Goal: Task Accomplishment & Management: Complete application form

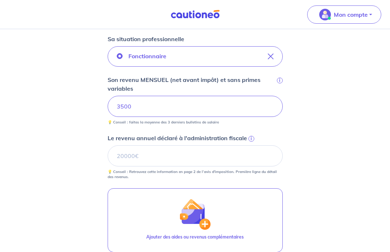
scroll to position [230, 0]
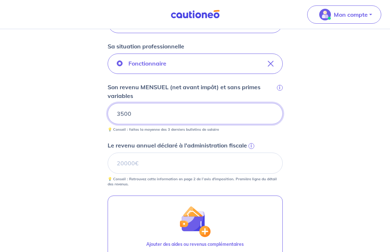
click at [172, 107] on input "3500" at bounding box center [195, 113] width 175 height 21
click at [166, 112] on input "3500" at bounding box center [195, 113] width 175 height 21
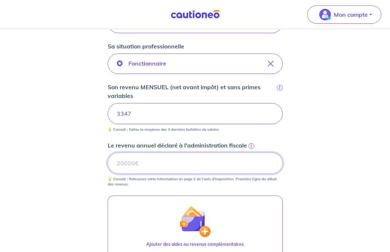
click at [141, 164] on input "Le revenu annuel déclaré à l'administration fiscale i" at bounding box center [195, 163] width 175 height 21
paste input "29358"
type input "29358"
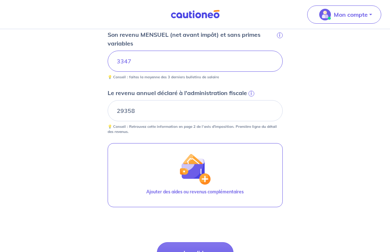
scroll to position [288, 0]
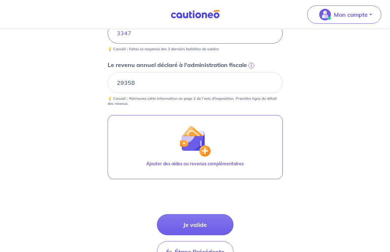
click at [173, 225] on button "Je valide" at bounding box center [195, 225] width 77 height 21
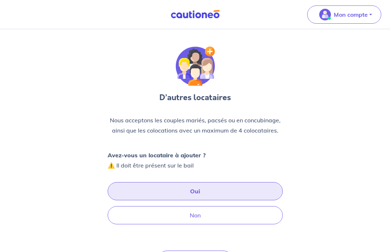
click at [173, 194] on button "Oui" at bounding box center [195, 191] width 175 height 18
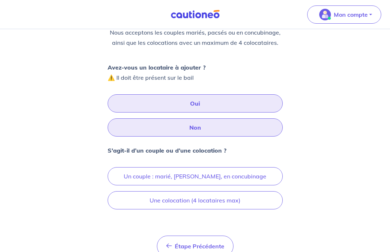
scroll to position [125, 0]
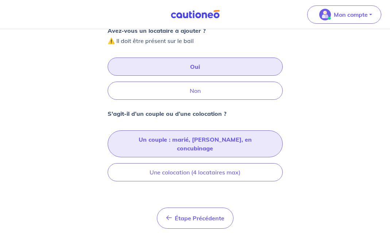
click at [173, 144] on button "Un couple : marié, [PERSON_NAME], en concubinage" at bounding box center [195, 144] width 175 height 27
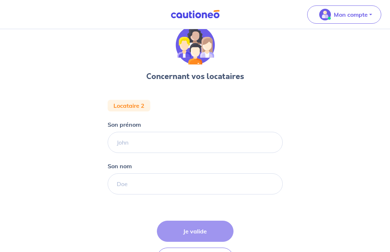
scroll to position [23, 0]
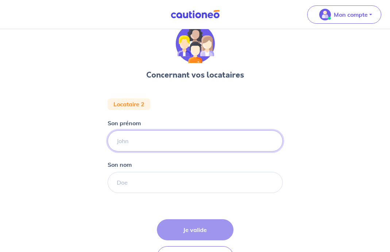
click at [173, 145] on input "Son prénom" at bounding box center [195, 141] width 175 height 21
type input "B"
type input "[PERSON_NAME]"
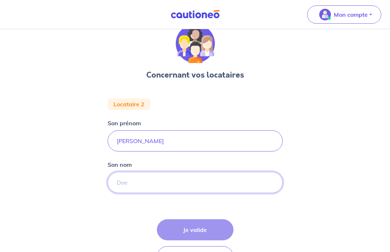
click at [163, 175] on input "Son nom" at bounding box center [195, 182] width 175 height 21
paste input "mechaheb"
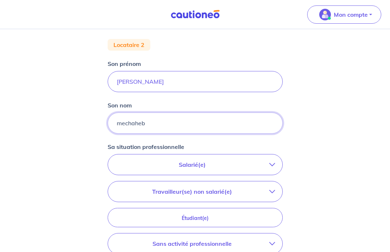
scroll to position [84, 0]
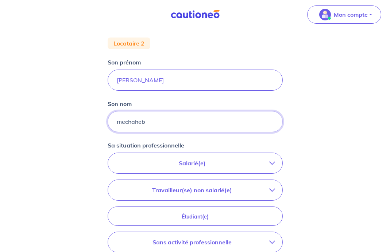
type input "mechaheb"
click at [195, 166] on p "Salarié(e)" at bounding box center [192, 163] width 154 height 9
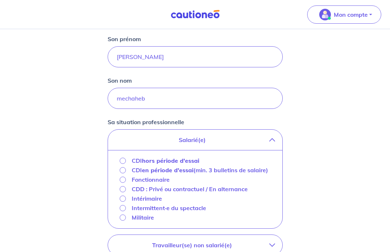
scroll to position [108, 0]
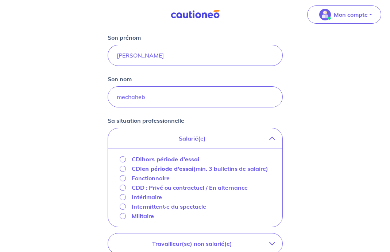
click at [186, 184] on div "Fonctionnaire" at bounding box center [195, 178] width 151 height 9
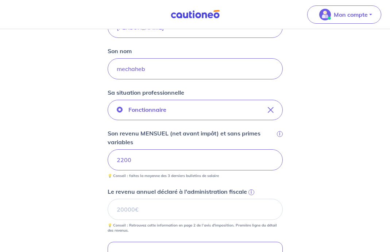
scroll to position [154, 0]
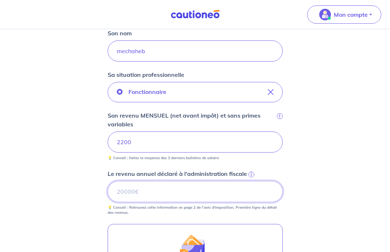
click at [162, 198] on input "Le revenu annuel déclaré à l'administration fiscale i" at bounding box center [195, 191] width 175 height 21
paste input "36584"
type input "36584"
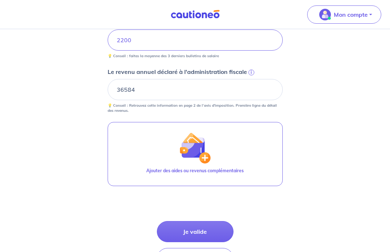
scroll to position [292, 0]
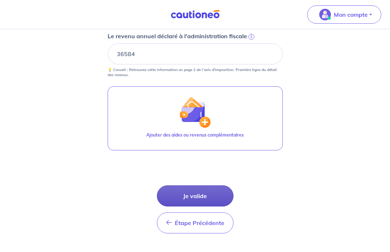
click at [163, 197] on button "Je valide" at bounding box center [195, 196] width 77 height 21
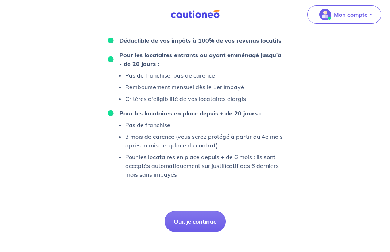
scroll to position [506, 0]
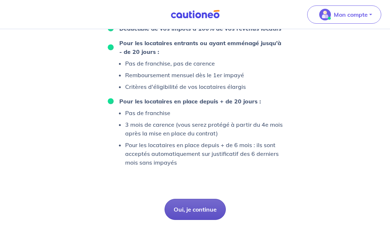
click at [181, 210] on button "Oui, je continue" at bounding box center [195, 209] width 61 height 21
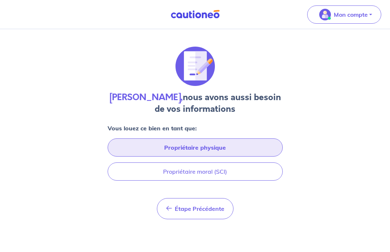
click at [176, 152] on button "Propriétaire physique" at bounding box center [195, 148] width 175 height 18
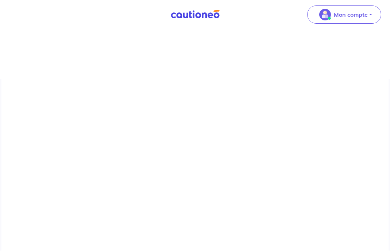
select select "FR"
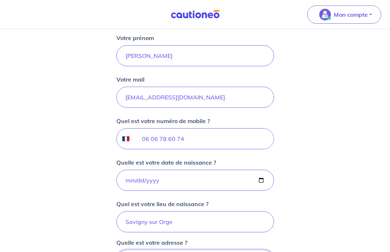
scroll to position [244, 0]
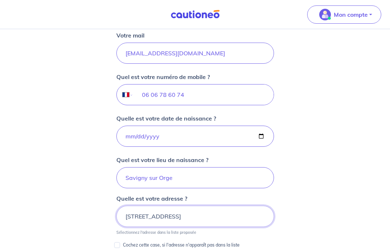
drag, startPoint x: 167, startPoint y: 216, endPoint x: 117, endPoint y: 215, distance: 50.0
click at [117, 215] on input "[STREET_ADDRESS]" at bounding box center [195, 216] width 158 height 21
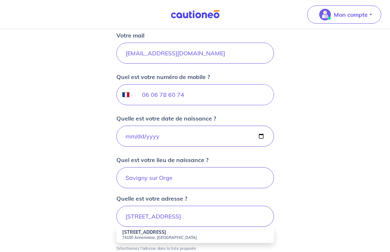
click at [122, 231] on strong "[STREET_ADDRESS]" at bounding box center [144, 232] width 44 height 5
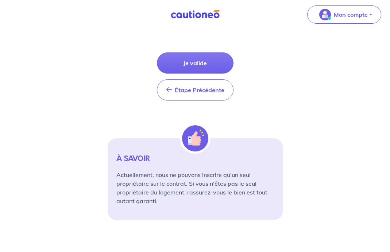
scroll to position [403, 0]
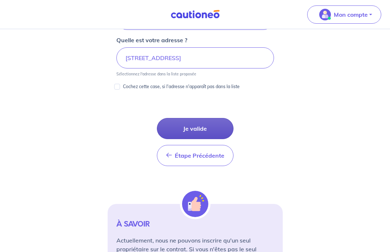
click at [166, 132] on button "Je valide" at bounding box center [195, 128] width 77 height 21
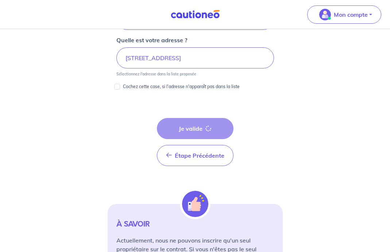
type input "[STREET_ADDRESS]"
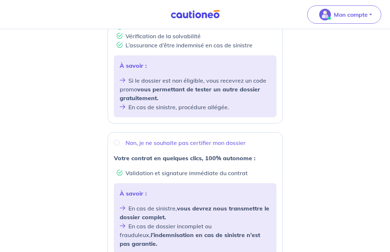
scroll to position [180, 0]
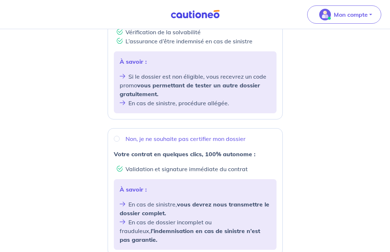
click at [121, 139] on div "Non, je ne souhaite pas certifier mon dossier" at bounding box center [195, 139] width 163 height 9
radio input "true"
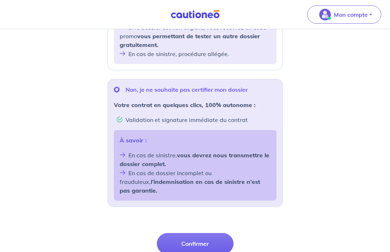
scroll to position [288, 0]
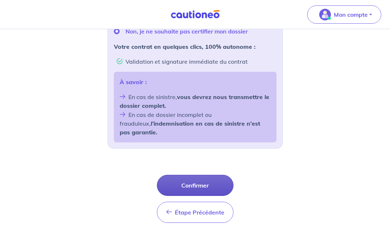
click at [195, 175] on button "Confirmer" at bounding box center [195, 185] width 77 height 21
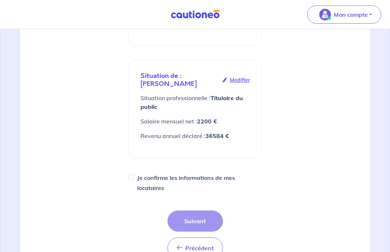
scroll to position [243, 0]
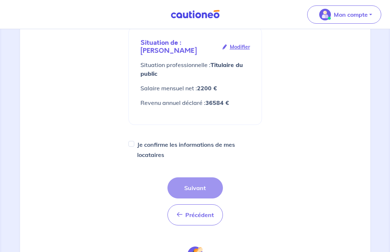
click at [128, 146] on div "1 2 3 4 Informations locataire Informations bail Informations paiement Signatur…" at bounding box center [195, 76] width 142 height 547
click at [130, 146] on input "Je confirme les informations de mes locataires" at bounding box center [131, 144] width 6 height 6
checkbox input "true"
click at [188, 188] on button "Suivant" at bounding box center [194, 188] width 55 height 21
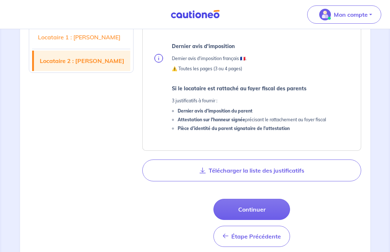
scroll to position [637, 0]
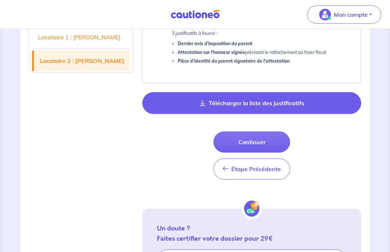
click at [193, 100] on button "Télécharger la liste des justificatifs" at bounding box center [251, 103] width 219 height 22
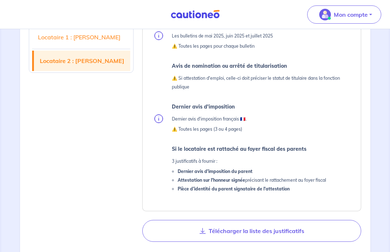
scroll to position [498, 0]
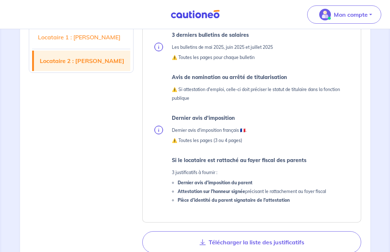
click at [111, 42] on link "Locataire 1 : [PERSON_NAME]" at bounding box center [81, 37] width 99 height 20
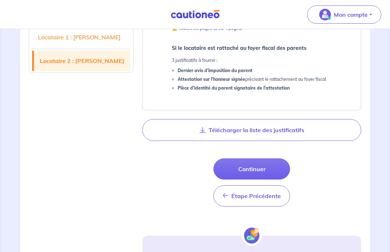
scroll to position [697, 0]
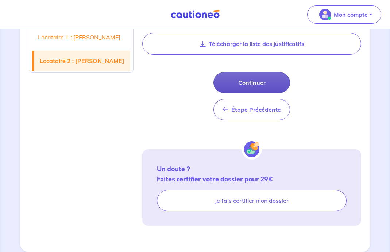
click at [233, 82] on button "Continuer" at bounding box center [251, 82] width 77 height 21
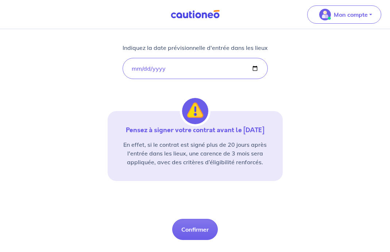
scroll to position [142, 0]
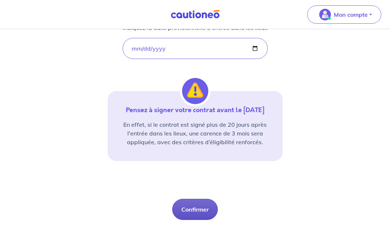
click at [189, 212] on button "Confirmer" at bounding box center [195, 209] width 46 height 21
select select "FR"
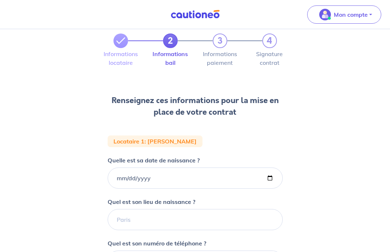
scroll to position [31, 0]
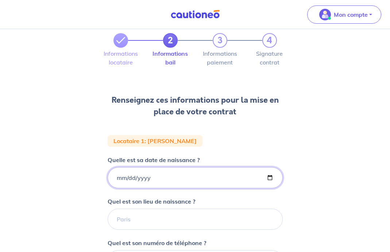
click at [140, 169] on input "Quelle est sa date de naissance ?" at bounding box center [195, 177] width 175 height 21
type input "[DATE]"
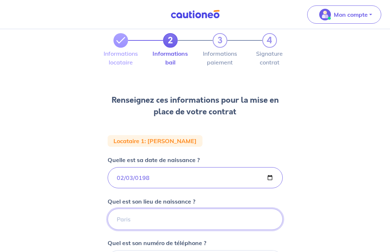
click at [187, 224] on input "Quel est son lieu de naissance ?" at bounding box center [195, 219] width 175 height 21
type input "[GEOGRAPHIC_DATA]"
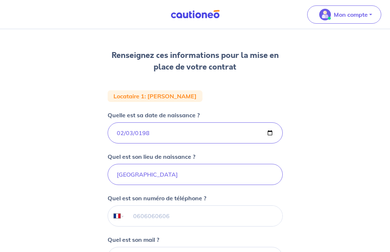
scroll to position [80, 0]
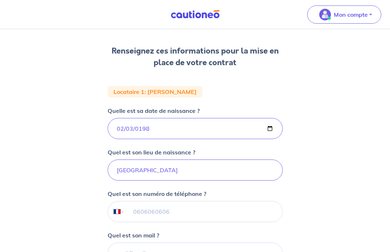
click at [219, 204] on input "tel" at bounding box center [203, 212] width 158 height 20
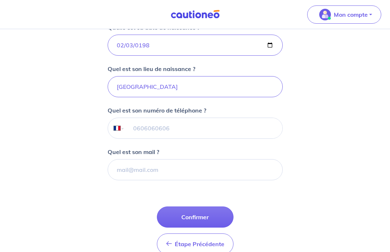
scroll to position [185, 0]
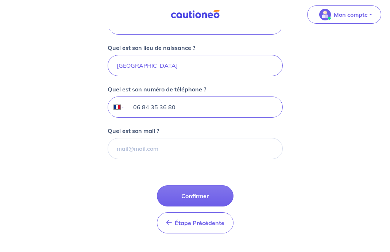
type input "06 84 35 36 80"
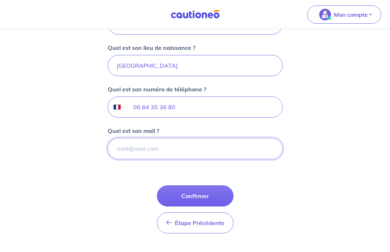
click at [182, 153] on input "Quel est son mail ?" at bounding box center [195, 148] width 175 height 21
click at [153, 151] on input "Quel est son mail ?" at bounding box center [195, 148] width 175 height 21
paste input "[EMAIL_ADDRESS][DOMAIN_NAME]"
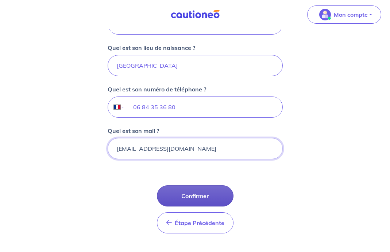
type input "[EMAIL_ADDRESS][DOMAIN_NAME]"
click at [190, 196] on button "Confirmer" at bounding box center [195, 196] width 77 height 21
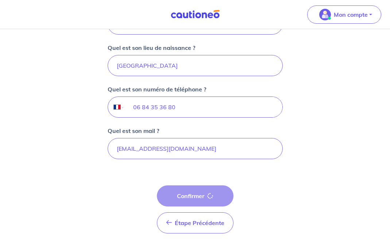
select select "FR"
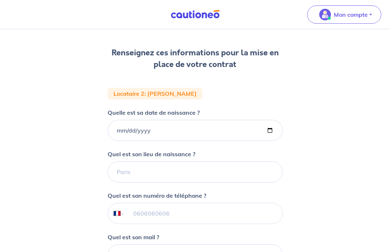
scroll to position [110, 0]
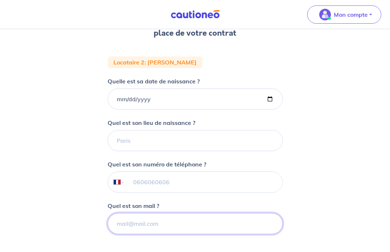
click at [156, 225] on input "Quel est son mail ?" at bounding box center [195, 223] width 175 height 21
paste input "[EMAIL_ADDRESS][DOMAIN_NAME]"
type input "[EMAIL_ADDRESS][DOMAIN_NAME]"
click at [154, 187] on input "tel" at bounding box center [203, 182] width 158 height 20
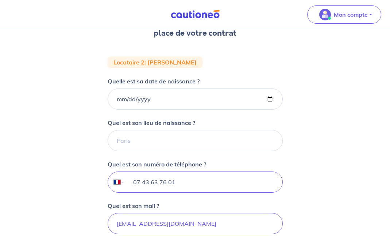
type input "07 43 63 76 01"
click at [179, 112] on form "Locataire 2 : [PERSON_NAME] Quelle est sa date de naissance ? Quel est son lieu…" at bounding box center [195, 186] width 175 height 258
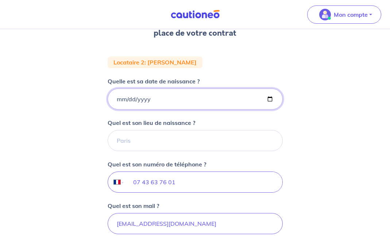
click at [122, 109] on input "Quelle est sa date de naissance ?" at bounding box center [195, 99] width 175 height 21
type input "[DATE]"
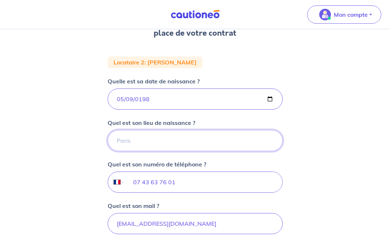
click at [189, 142] on input "Quel est son lieu de naissance ?" at bounding box center [195, 140] width 175 height 21
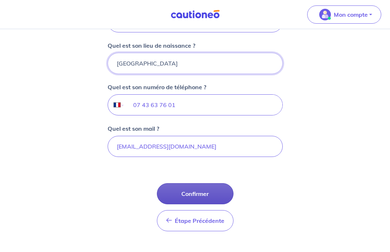
scroll to position [196, 0]
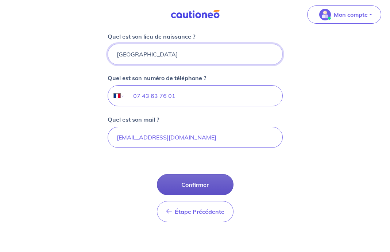
type input "[GEOGRAPHIC_DATA]"
click at [188, 185] on button "Confirmer" at bounding box center [195, 184] width 77 height 21
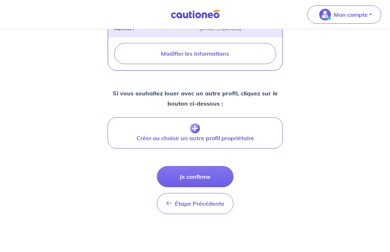
scroll to position [274, 0]
click at [188, 185] on button "Je confirme" at bounding box center [195, 176] width 77 height 21
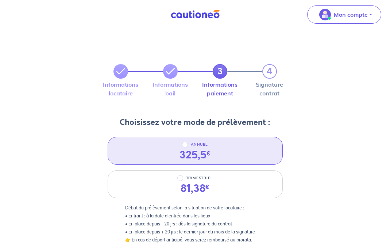
click at [181, 149] on div "325,5 €" at bounding box center [195, 155] width 31 height 12
radio input "true"
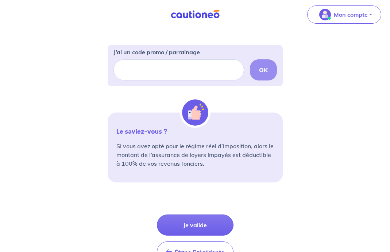
scroll to position [263, 0]
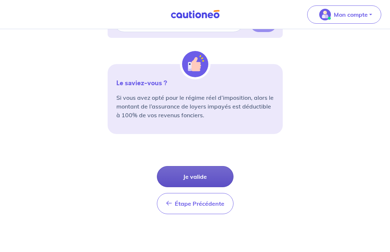
click at [178, 181] on button "Je valide" at bounding box center [195, 176] width 77 height 21
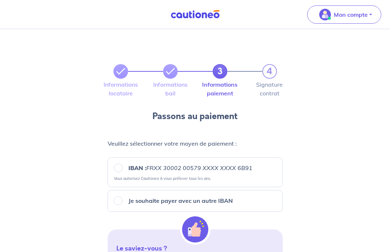
click at [114, 170] on div "IBAN : FRXX [FINANCIAL_ID] XXXX XXXX 6B91" at bounding box center [195, 168] width 163 height 9
click at [126, 174] on small "Vous autorisez Cautioneo à vous prélever tous les ans." at bounding box center [195, 177] width 163 height 8
click at [122, 201] on div "Je souhaite payer avec un autre IBAN" at bounding box center [195, 201] width 163 height 9
click at [119, 201] on input "Je souhaite payer avec un autre IBAN" at bounding box center [118, 201] width 9 height 9
radio input "true"
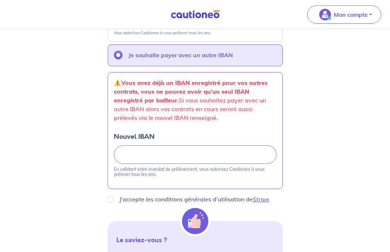
scroll to position [147, 0]
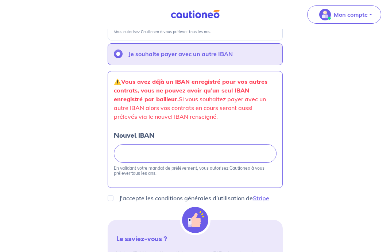
click at [109, 203] on form "Veuillez sélectionner votre moyen de paiement : IBAN : FRXX [FINANCIAL_ID] XXXX…" at bounding box center [195, 215] width 175 height 463
click at [109, 200] on input "J'accepte les conditions générales d’utilisation de Stripe" at bounding box center [111, 199] width 6 height 6
checkbox input "true"
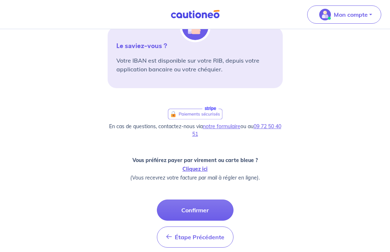
scroll to position [352, 0]
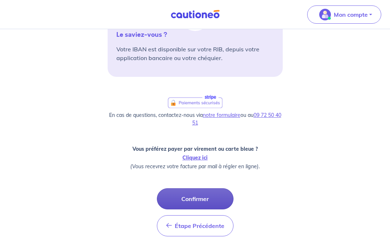
click at [179, 199] on button "Confirmer" at bounding box center [195, 199] width 77 height 21
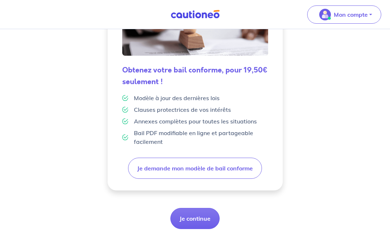
scroll to position [194, 0]
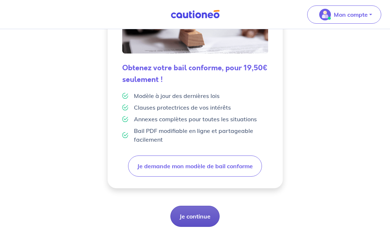
click at [193, 215] on button "Je continue" at bounding box center [194, 216] width 49 height 21
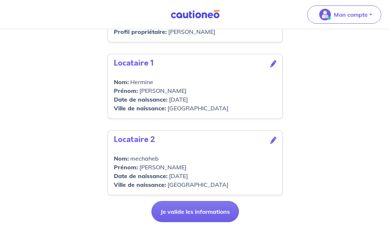
scroll to position [313, 0]
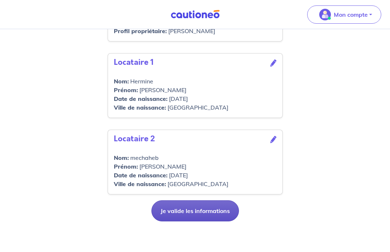
click at [193, 216] on button "Je valide les informations" at bounding box center [195, 211] width 88 height 21
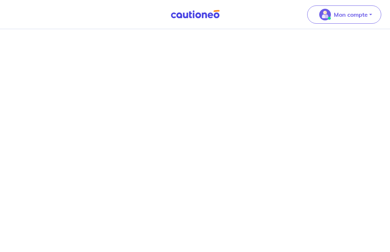
scroll to position [559, 0]
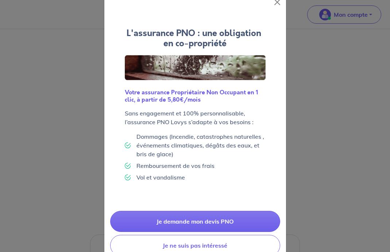
scroll to position [38, 0]
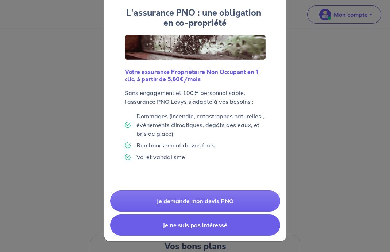
click at [187, 228] on button "Je ne suis pas intéressé" at bounding box center [195, 225] width 170 height 21
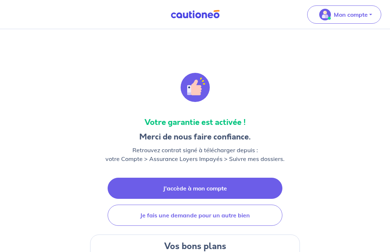
click at [189, 189] on link "J'accède à mon compte" at bounding box center [195, 188] width 175 height 21
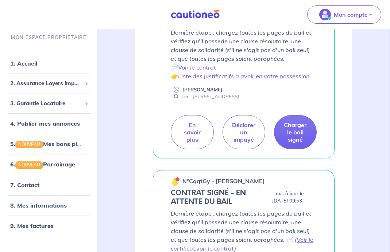
scroll to position [155, 0]
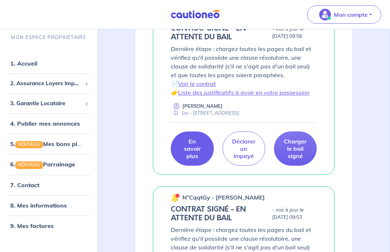
click at [192, 162] on link "En savoir plus" at bounding box center [192, 149] width 43 height 34
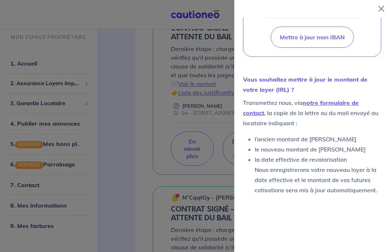
scroll to position [396, 0]
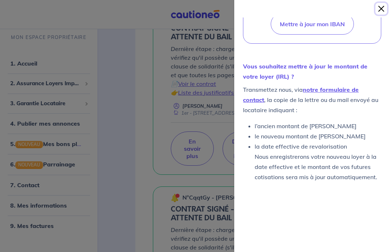
click at [382, 11] on button "Close" at bounding box center [381, 9] width 12 height 12
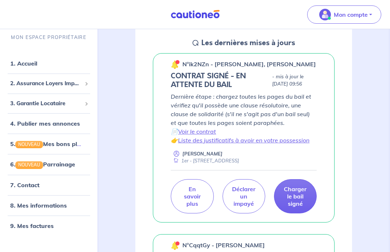
scroll to position [34, 0]
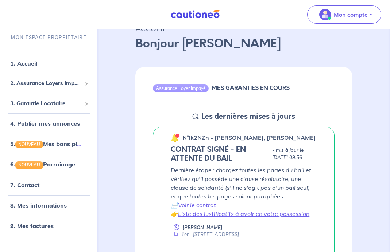
click at [204, 136] on p "n°ik2NZn - [PERSON_NAME], [PERSON_NAME]" at bounding box center [249, 138] width 134 height 9
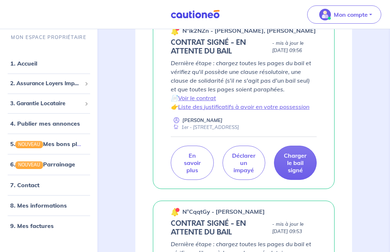
scroll to position [161, 0]
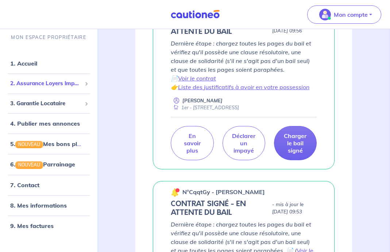
click at [68, 86] on span "2. Assurance Loyers Impayés" at bounding box center [46, 84] width 72 height 8
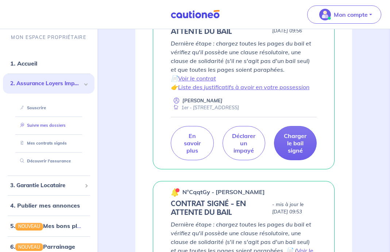
click at [64, 123] on link "Suivre mes dossiers" at bounding box center [41, 125] width 49 height 5
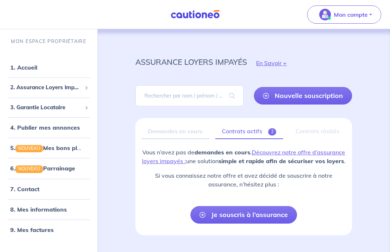
click at [251, 128] on link "Contrats actifs 2" at bounding box center [249, 131] width 68 height 15
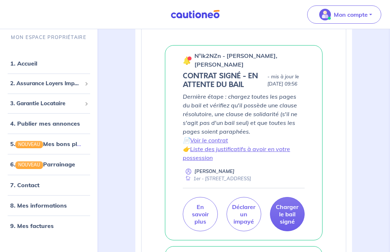
scroll to position [148, 0]
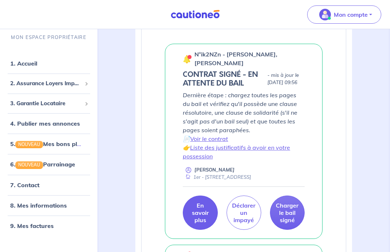
click at [198, 218] on p "En savoir plus" at bounding box center [200, 213] width 17 height 22
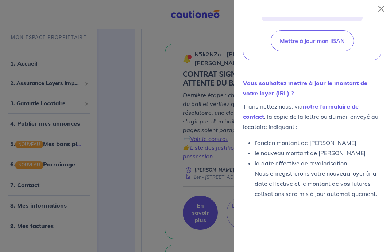
scroll to position [396, 0]
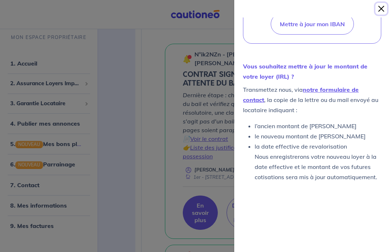
click at [381, 12] on button "Close" at bounding box center [381, 9] width 12 height 12
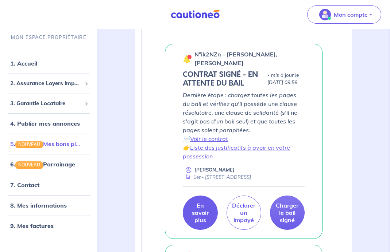
click at [74, 142] on link "5. NOUVEAU Mes bons plans" at bounding box center [48, 143] width 76 height 7
click at [64, 167] on link "6. NOUVEAU Parrainage" at bounding box center [42, 164] width 64 height 7
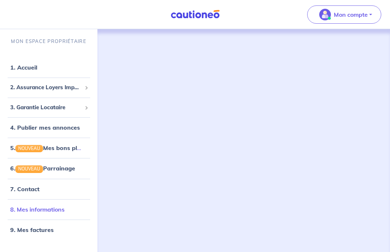
click at [65, 208] on link "8. Mes informations" at bounding box center [37, 209] width 54 height 7
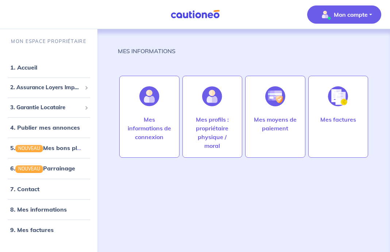
scroll to position [4, 0]
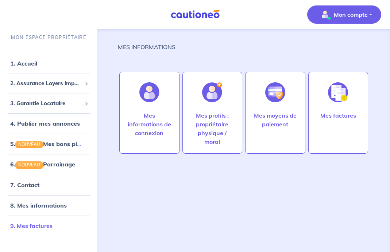
click at [53, 223] on link "9. Mes factures" at bounding box center [31, 226] width 42 height 7
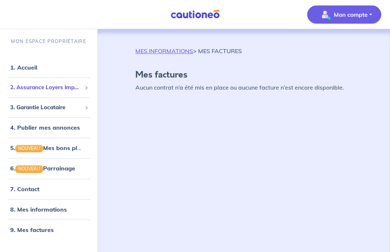
click at [66, 92] on div "2. Assurance Loyers Impayés" at bounding box center [49, 88] width 92 height 14
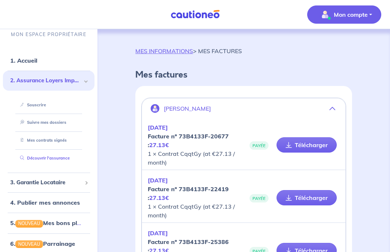
scroll to position [34, 0]
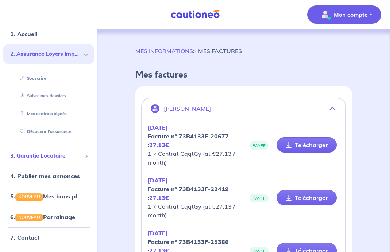
click at [68, 163] on div "3. Garantie Locataire" at bounding box center [49, 156] width 92 height 14
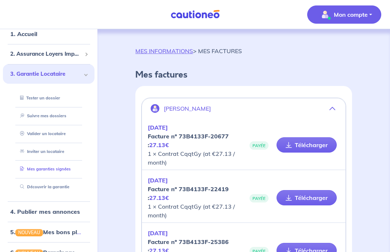
click at [65, 169] on link "Mes garanties signées" at bounding box center [44, 169] width 54 height 5
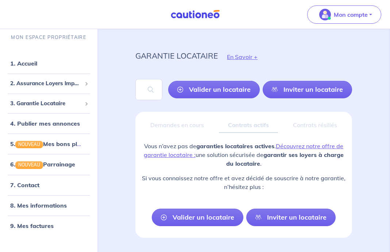
scroll to position [7, 0]
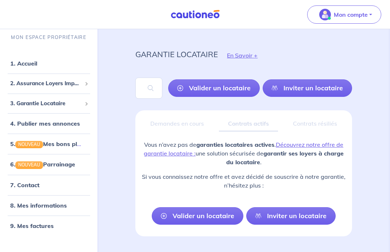
click at [250, 121] on div "Contrats actifs" at bounding box center [248, 123] width 59 height 15
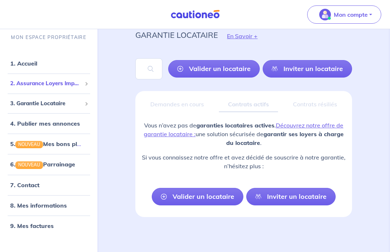
click at [78, 84] on span "2. Assurance Loyers Impayés" at bounding box center [46, 84] width 72 height 8
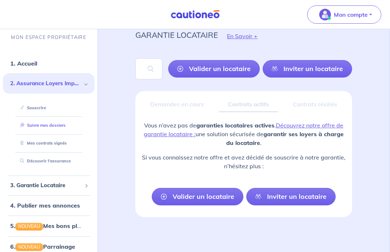
click at [65, 123] on link "Suivre mes dossiers" at bounding box center [41, 125] width 49 height 5
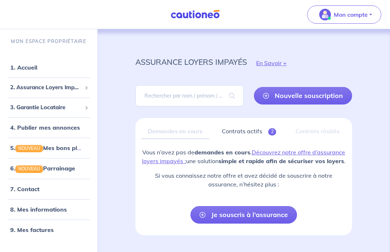
click at [195, 131] on div "Demandes en cours" at bounding box center [175, 131] width 68 height 15
click at [256, 125] on link "Contrats actifs 2" at bounding box center [249, 131] width 68 height 15
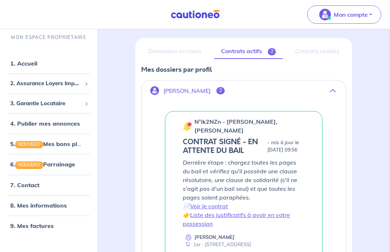
scroll to position [104, 0]
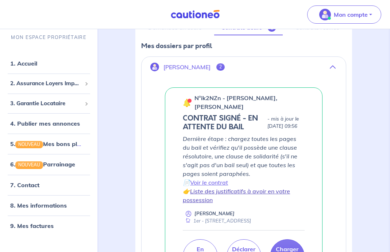
click at [231, 201] on link "Liste des justificatifs à avoir en votre possession" at bounding box center [236, 196] width 107 height 16
click at [67, 82] on span "2. Assurance Loyers Impayés" at bounding box center [46, 84] width 72 height 8
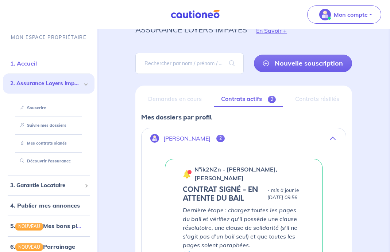
scroll to position [0, 0]
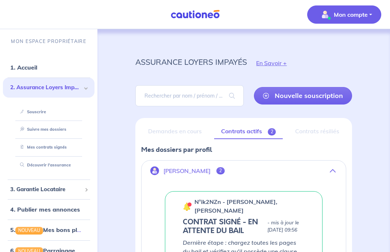
click at [341, 6] on button "Mon compte" at bounding box center [344, 14] width 74 height 18
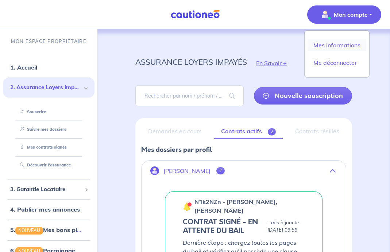
click at [332, 43] on link "Mes informations" at bounding box center [337, 45] width 59 height 12
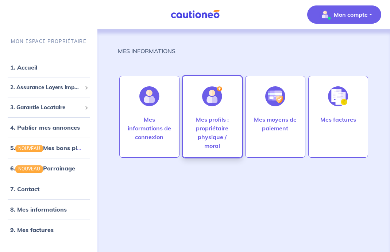
click at [226, 136] on p "Mes profils : propriétaire physique / moral" at bounding box center [212, 132] width 45 height 35
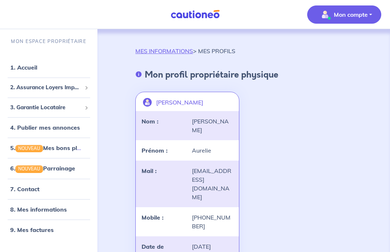
click at [331, 15] on span "Mon compte" at bounding box center [341, 15] width 51 height 12
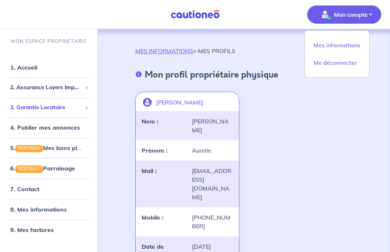
click at [81, 111] on span "3. Garantie Locataire" at bounding box center [46, 108] width 72 height 8
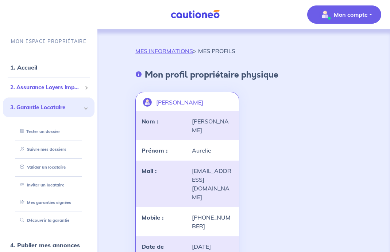
click at [77, 95] on li "2. Assurance Loyers Impayés Souscrire Suivre mes dossiers Mes contrats signés […" at bounding box center [49, 88] width 92 height 20
click at [75, 90] on span "2. Assurance Loyers Impayés" at bounding box center [46, 88] width 72 height 8
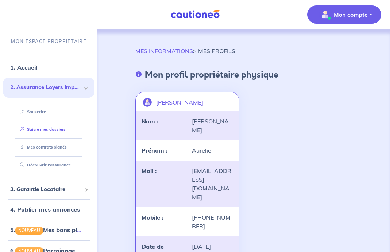
click at [55, 132] on link "Suivre mes dossiers" at bounding box center [41, 129] width 49 height 5
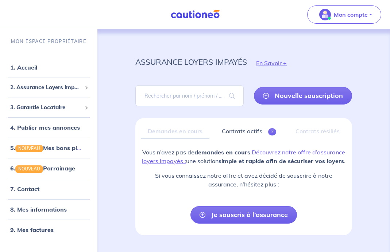
click at [164, 136] on div "Demandes en cours" at bounding box center [175, 131] width 68 height 15
click at [68, 92] on div "2. Assurance Loyers Impayés" at bounding box center [49, 88] width 92 height 14
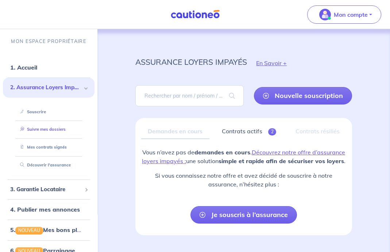
click at [66, 127] on link "Suivre mes dossiers" at bounding box center [41, 129] width 49 height 5
click at [239, 133] on link "Contrats actifs 2" at bounding box center [249, 131] width 68 height 15
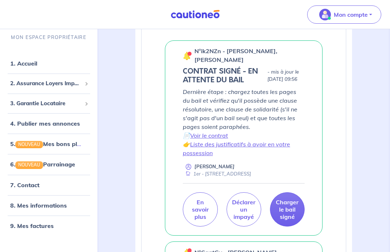
scroll to position [151, 0]
click at [285, 217] on p "Charger le bail signé" at bounding box center [287, 209] width 23 height 22
click at [283, 220] on p "Charger le bail signé" at bounding box center [287, 209] width 23 height 22
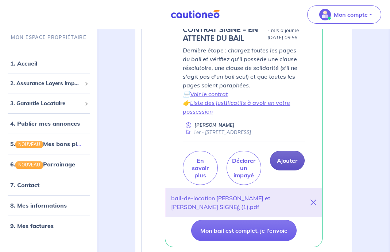
scroll to position [274, 0]
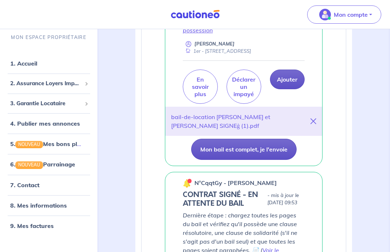
click at [286, 159] on button "Mon bail est complet, je l'envoie" at bounding box center [243, 149] width 105 height 21
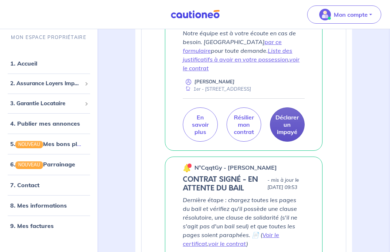
scroll to position [212, 0]
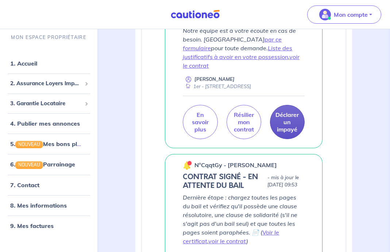
click at [163, 146] on div "n°ik2NZn - [PERSON_NAME], [PERSON_NAME] ✅ BAIL REÇU - GARANTIE ACTIVÉE - mis à …" at bounding box center [243, 63] width 193 height 169
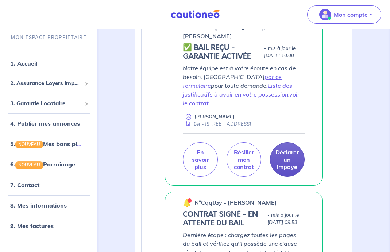
scroll to position [130, 0]
